Goal: Task Accomplishment & Management: Use online tool/utility

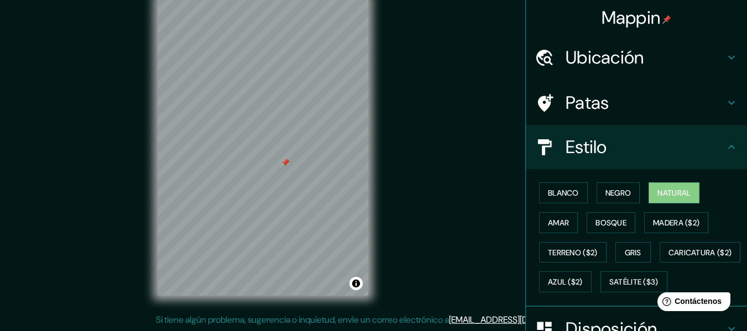
scroll to position [55, 0]
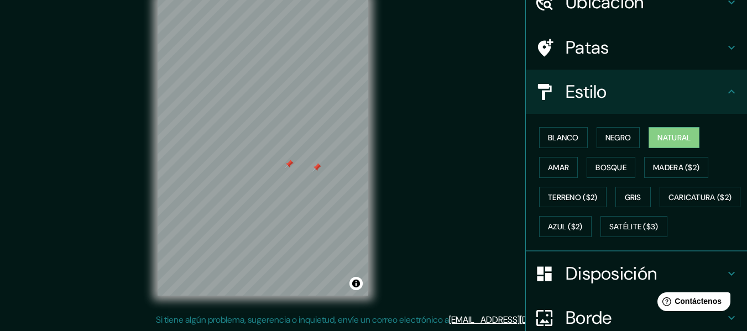
click at [318, 170] on div at bounding box center [316, 167] width 9 height 9
click at [291, 166] on div at bounding box center [289, 164] width 9 height 9
click at [549, 164] on font "Amar" at bounding box center [558, 168] width 21 height 10
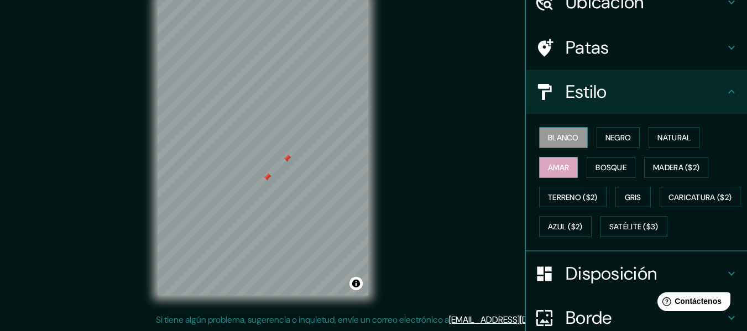
click at [555, 137] on font "Blanco" at bounding box center [563, 138] width 31 height 10
click at [605, 133] on font "Negro" at bounding box center [618, 138] width 26 height 10
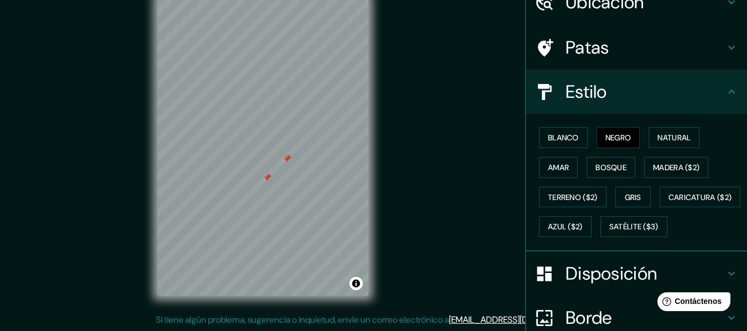
click at [611, 179] on div "Blanco Negro Natural Amar Bosque Madera ($2) Terreno ($2) Gris Caricatura ($2) …" at bounding box center [641, 182] width 212 height 119
click at [611, 172] on font "Bosque" at bounding box center [610, 168] width 31 height 10
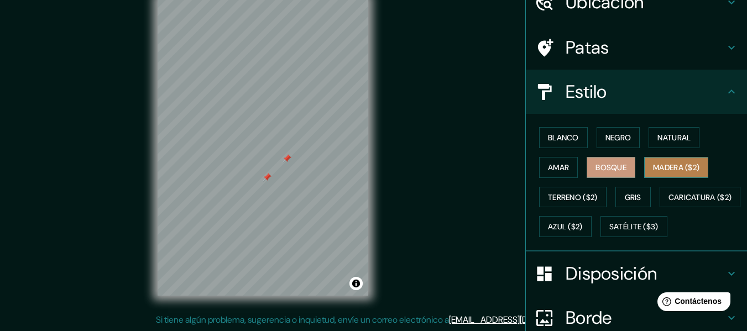
click at [683, 166] on font "Madera ($2)" at bounding box center [676, 168] width 46 height 10
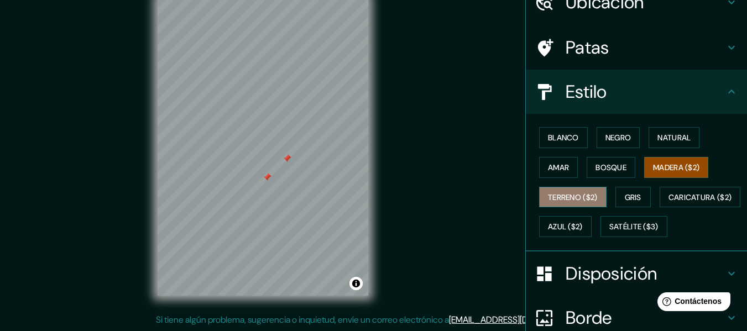
click at [565, 192] on font "Terreno ($2)" at bounding box center [573, 197] width 50 height 10
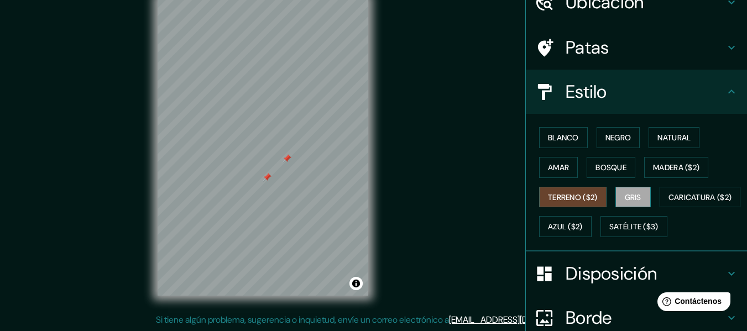
click at [629, 200] on font "Gris" at bounding box center [633, 197] width 17 height 10
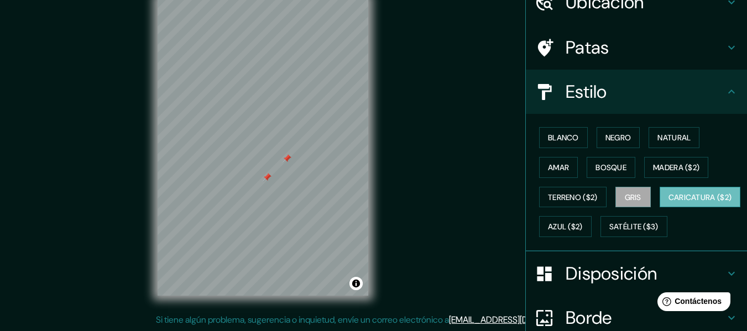
click at [668, 202] on font "Caricatura ($2)" at bounding box center [700, 197] width 64 height 10
click at [600, 237] on button "Satélite ($3)" at bounding box center [633, 226] width 67 height 21
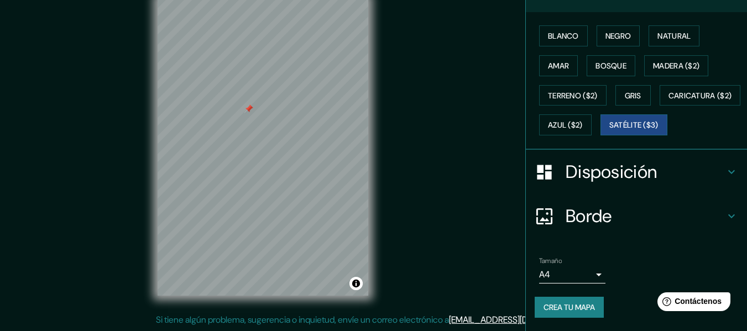
scroll to position [186, 0]
